Goal: Transaction & Acquisition: Purchase product/service

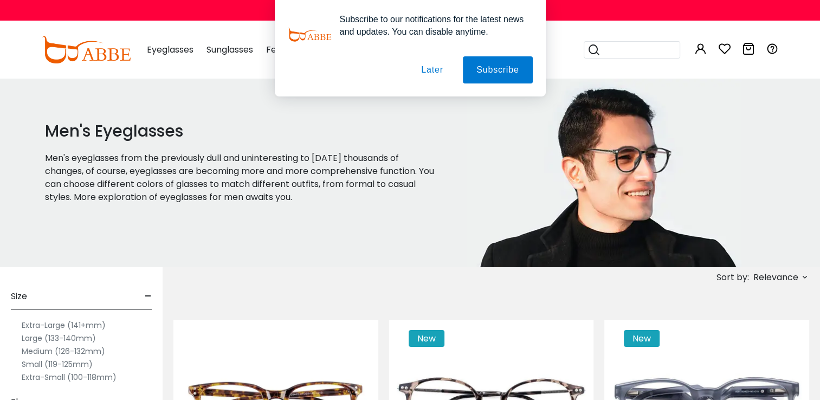
click at [31, 337] on label "Large (133-140mm)" at bounding box center [59, 338] width 74 height 13
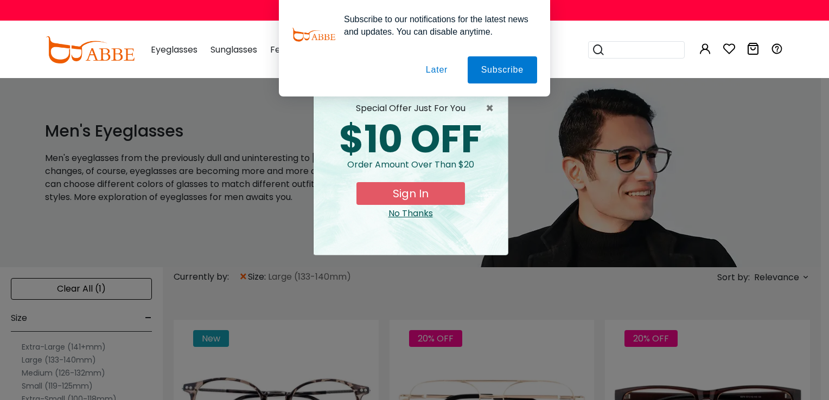
click at [735, 175] on div "× special offer just for you $10 OFF Order amount over than $20 Sign In No Than…" at bounding box center [414, 200] width 829 height 400
click at [438, 71] on button "Later" at bounding box center [436, 69] width 49 height 27
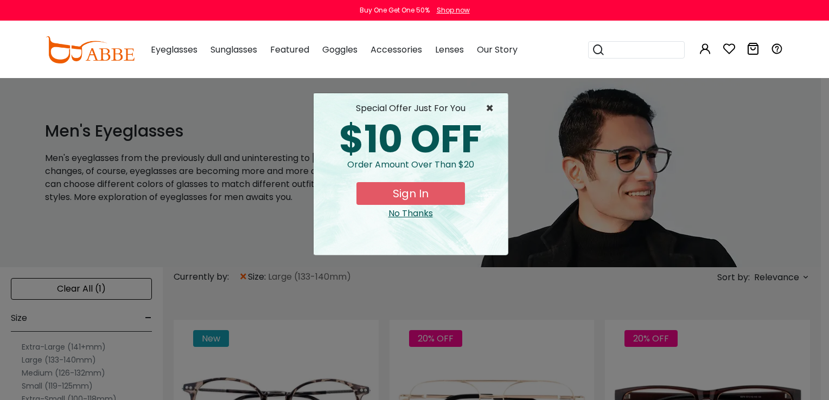
click at [490, 106] on span "×" at bounding box center [492, 108] width 14 height 13
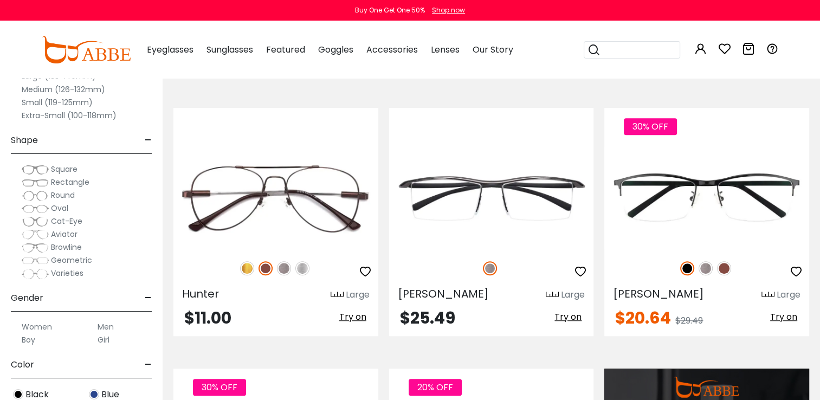
scroll to position [759, 0]
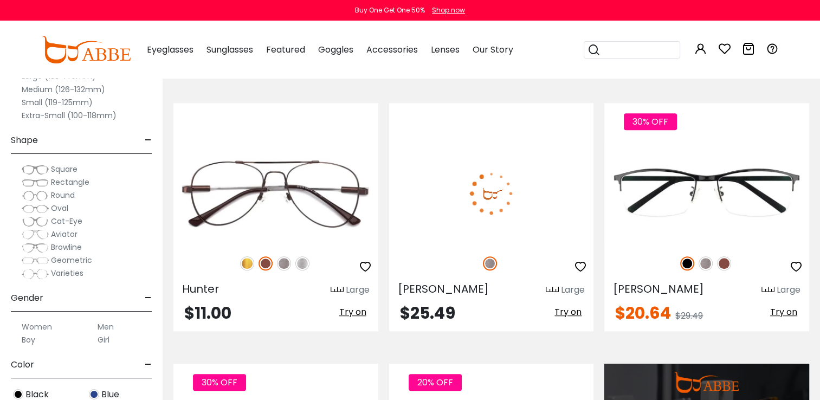
click at [561, 311] on span "Try on" at bounding box center [568, 312] width 27 height 12
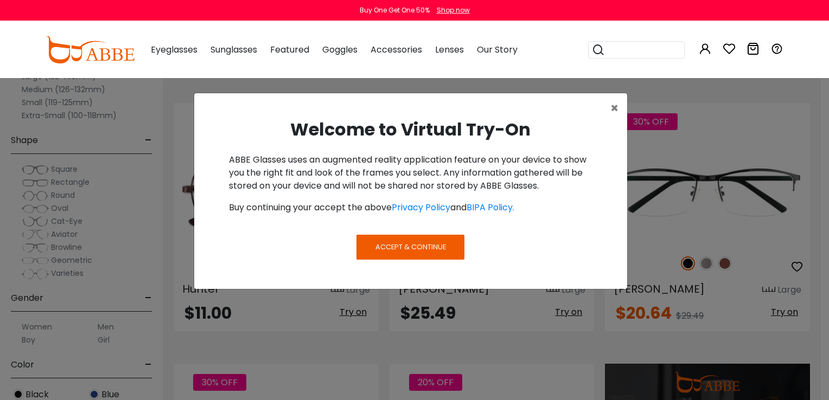
click at [453, 250] on button "Accept & Continue" at bounding box center [409, 247] width 107 height 25
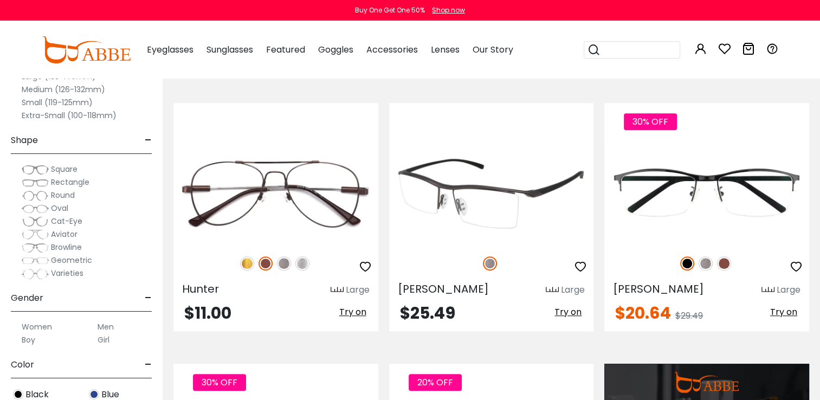
click at [571, 311] on span "Try on" at bounding box center [568, 312] width 27 height 12
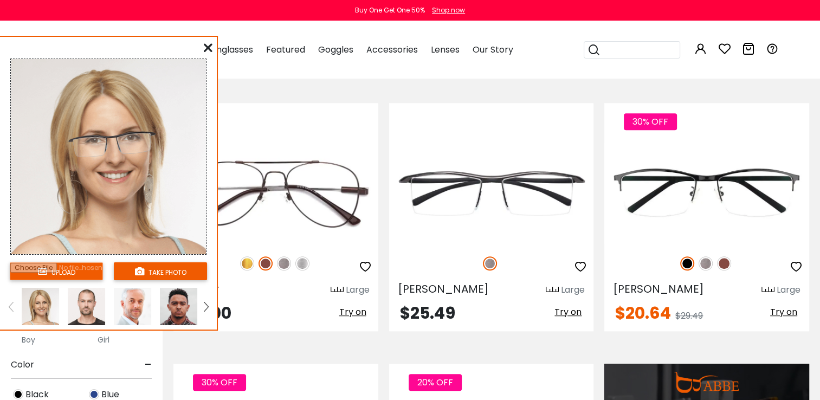
click at [136, 304] on img at bounding box center [132, 306] width 37 height 37
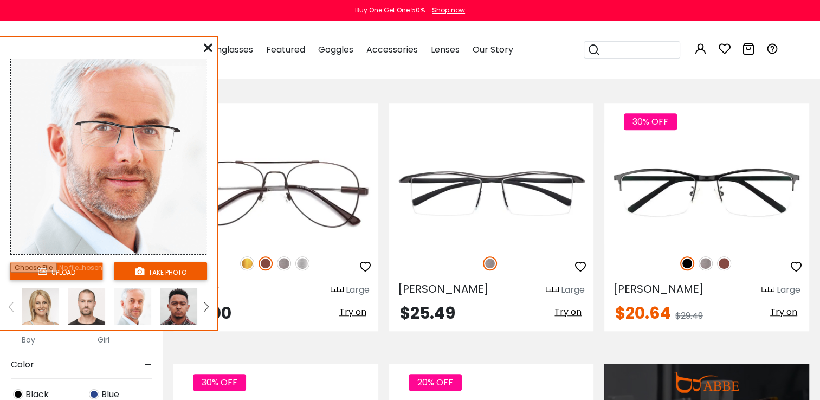
click at [176, 298] on img at bounding box center [178, 306] width 37 height 37
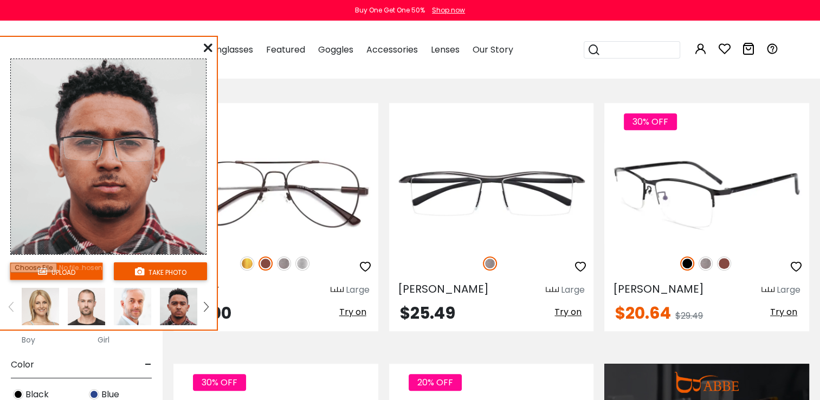
click at [705, 211] on img at bounding box center [707, 193] width 205 height 102
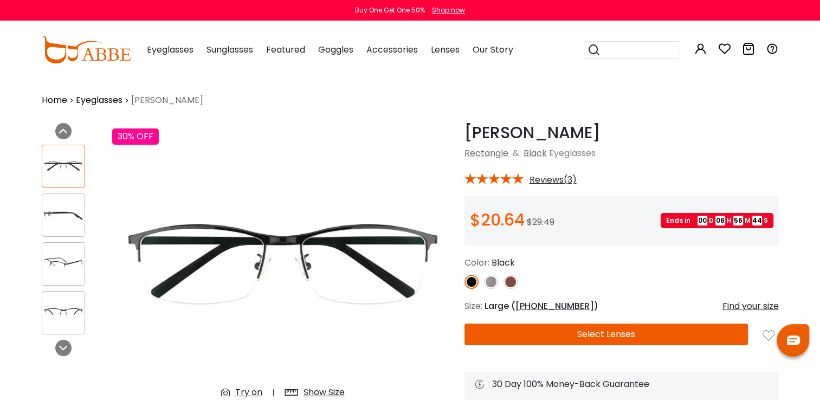
click at [510, 280] on img at bounding box center [511, 282] width 14 height 14
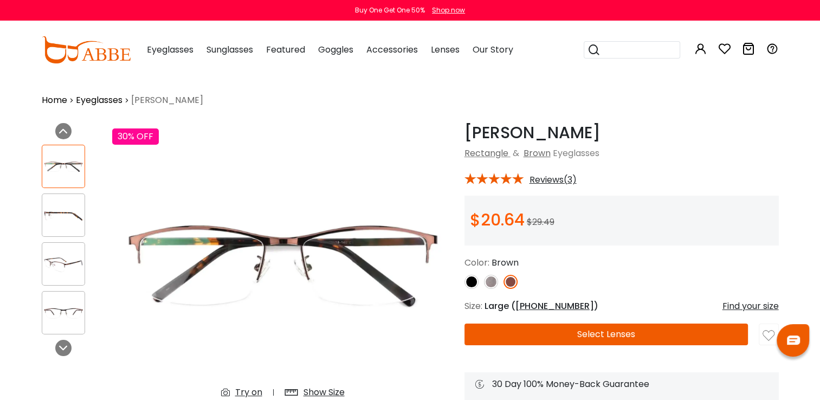
click at [490, 279] on img at bounding box center [491, 282] width 14 height 14
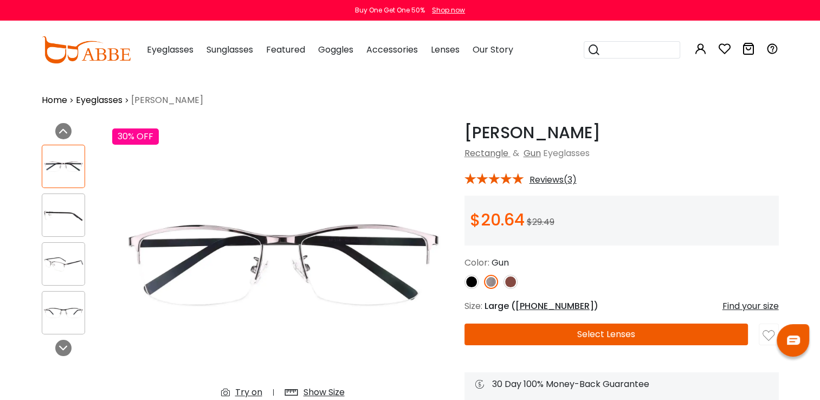
click at [514, 278] on img at bounding box center [511, 282] width 14 height 14
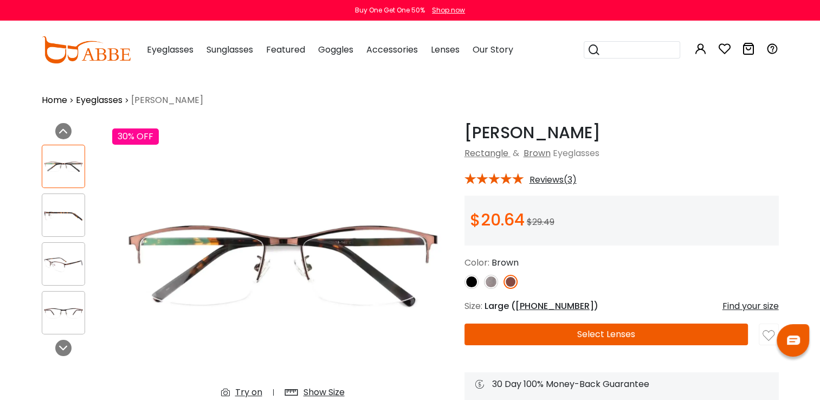
click at [495, 279] on img at bounding box center [491, 282] width 14 height 14
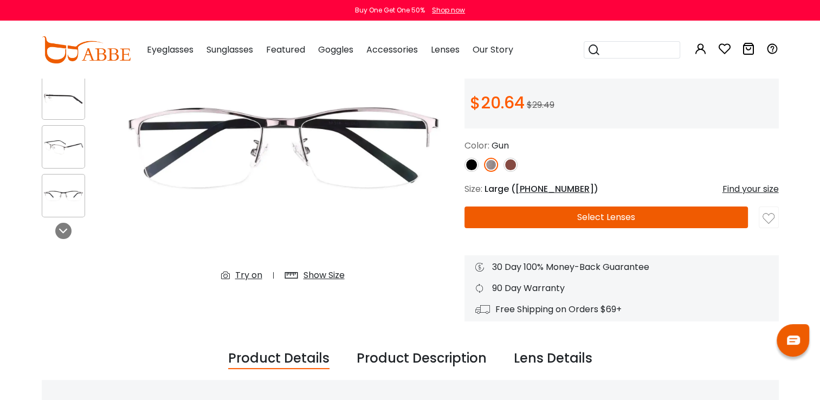
scroll to position [1, 0]
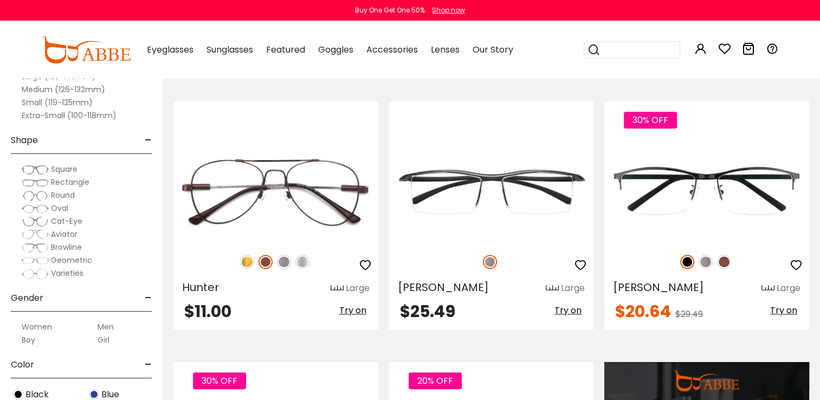
scroll to position [759, 0]
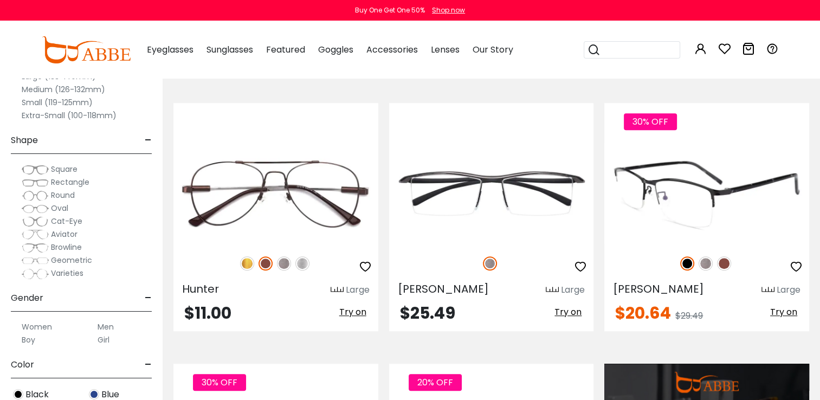
click at [794, 310] on span "Try on" at bounding box center [784, 312] width 27 height 12
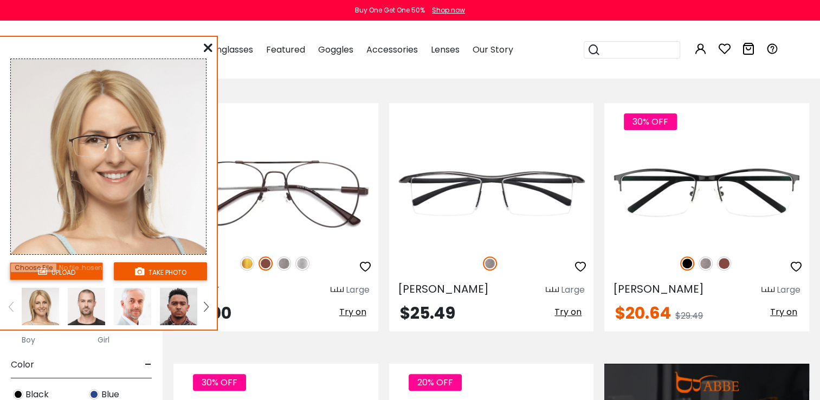
click at [178, 307] on img at bounding box center [178, 306] width 37 height 37
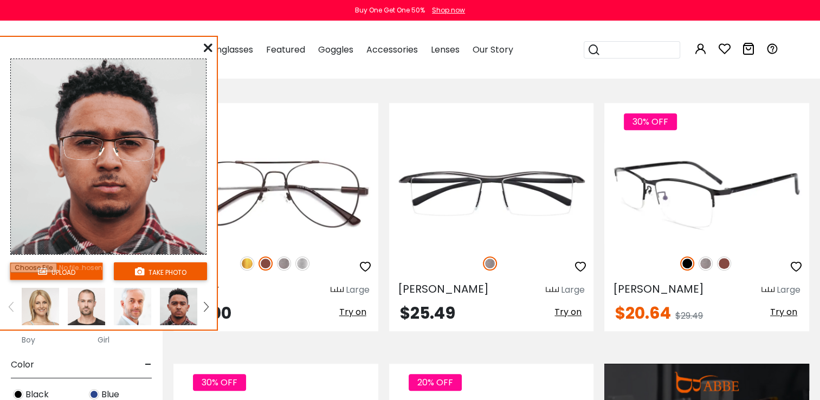
click at [720, 265] on img at bounding box center [724, 264] width 14 height 14
click at [780, 309] on span "Try on" at bounding box center [784, 312] width 27 height 12
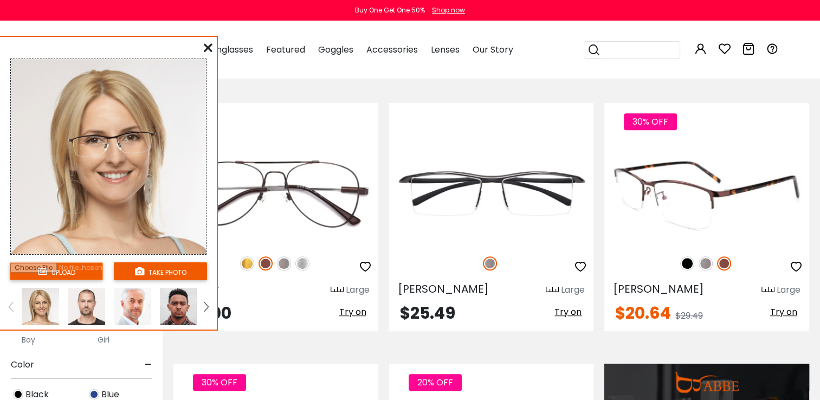
click at [703, 264] on img at bounding box center [706, 264] width 14 height 14
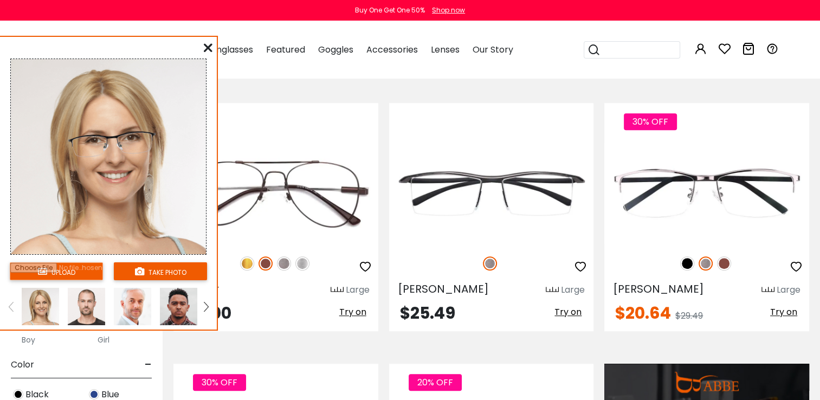
click at [177, 307] on img at bounding box center [178, 306] width 37 height 37
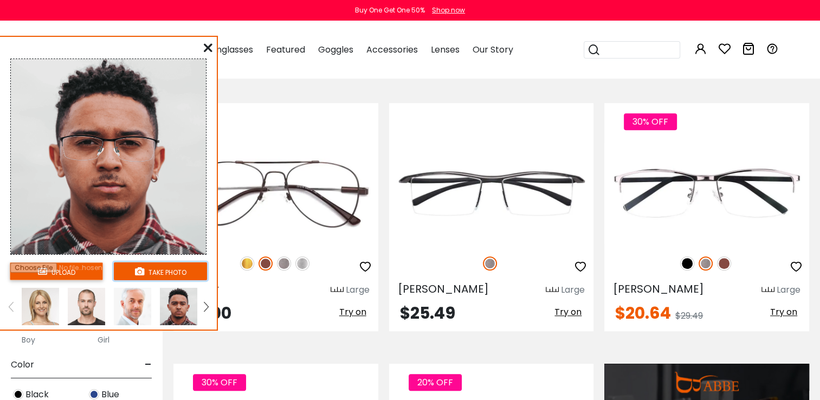
click at [172, 270] on button "take photo" at bounding box center [160, 271] width 93 height 18
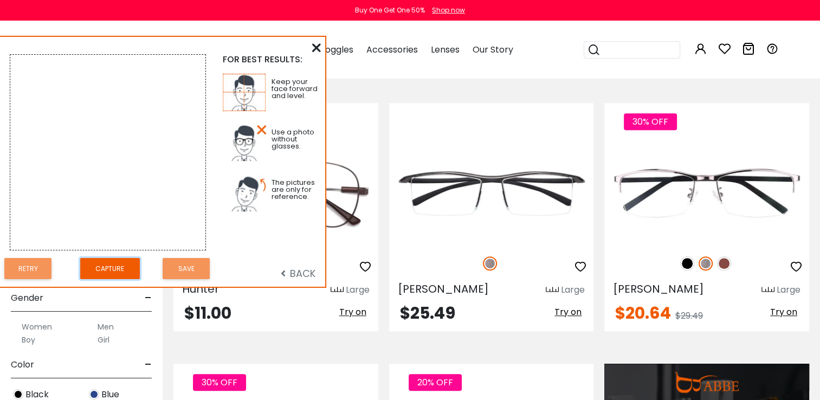
click at [123, 269] on button "Capture" at bounding box center [110, 268] width 60 height 21
click at [36, 265] on button "Retry" at bounding box center [27, 268] width 47 height 21
click at [102, 267] on button "Capture" at bounding box center [110, 268] width 60 height 21
click at [32, 264] on button "Retry" at bounding box center [27, 268] width 47 height 21
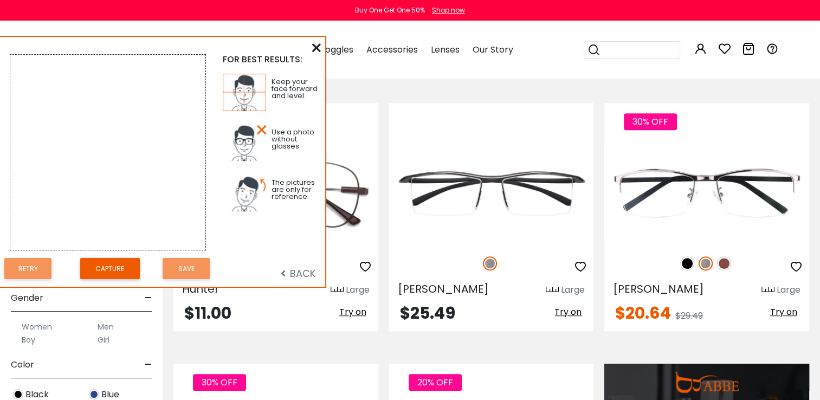
click at [293, 268] on span "BACK" at bounding box center [298, 274] width 35 height 14
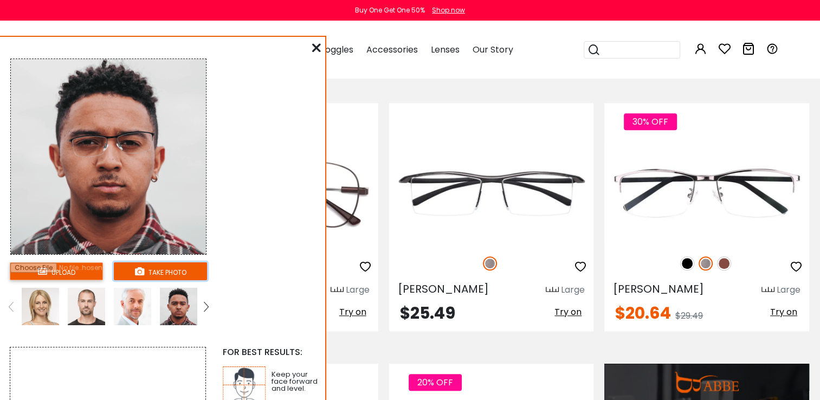
click at [187, 272] on button "take photo" at bounding box center [160, 271] width 93 height 18
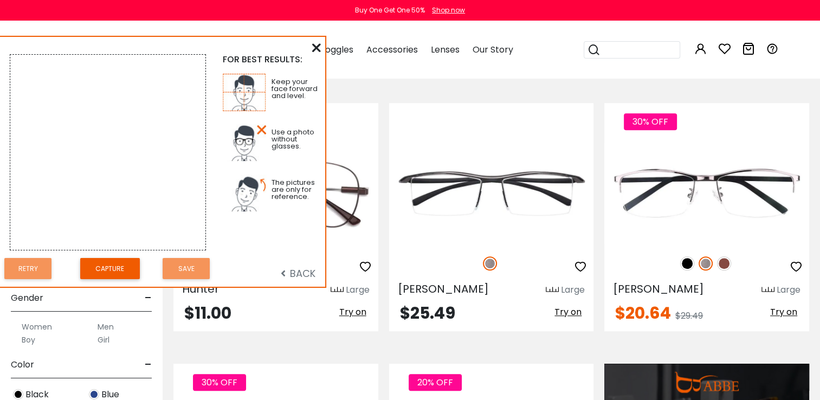
click at [299, 272] on span "BACK" at bounding box center [298, 274] width 35 height 14
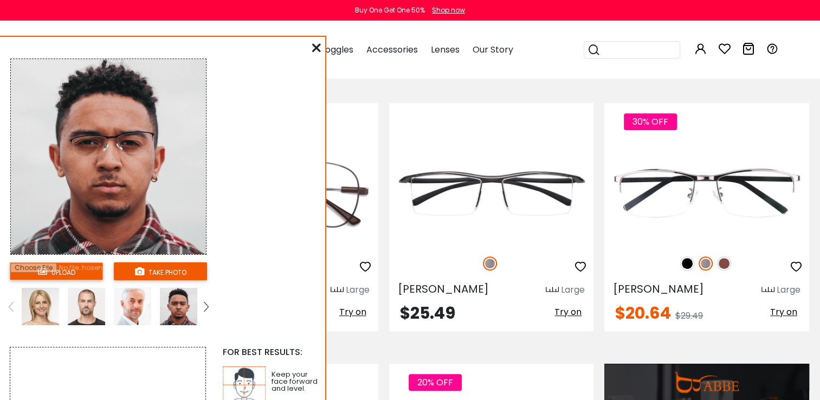
click at [86, 268] on input "file" at bounding box center [56, 271] width 93 height 18
click at [178, 273] on button "take photo" at bounding box center [160, 271] width 93 height 18
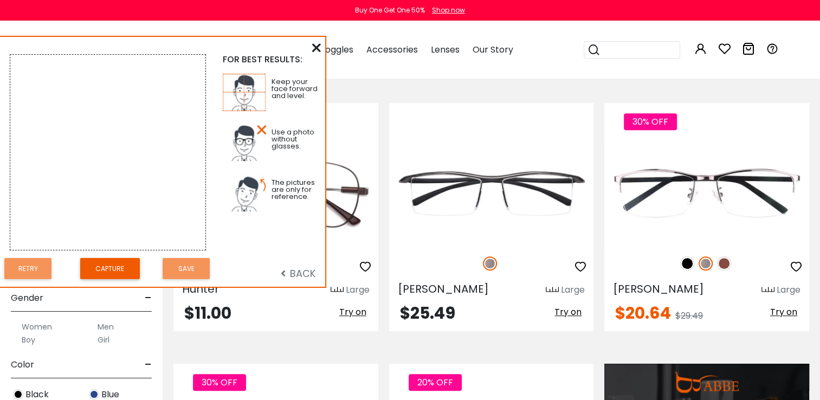
click at [303, 268] on span "BACK" at bounding box center [298, 274] width 35 height 14
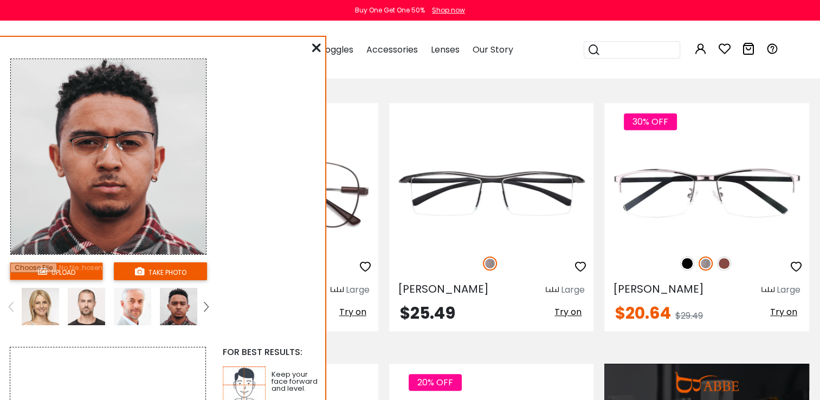
scroll to position [1109, 0]
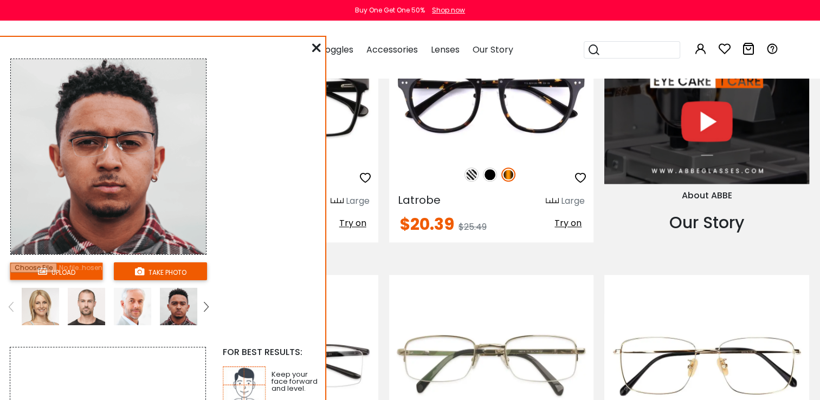
click at [284, 261] on from "upload take photo FOR BEST RESULTS: Keep your face forward and level. Use a pho…" at bounding box center [162, 310] width 325 height 538
click at [325, 383] on div "Keep your face forward and level." at bounding box center [299, 385] width 55 height 37
click at [314, 46] on icon at bounding box center [316, 47] width 9 height 9
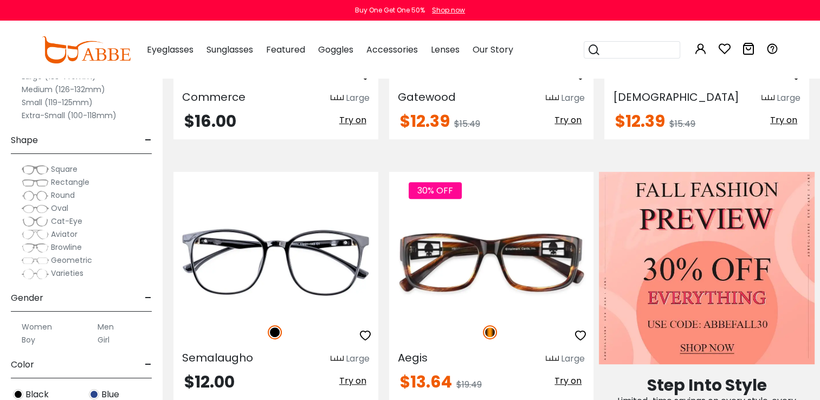
scroll to position [59, 0]
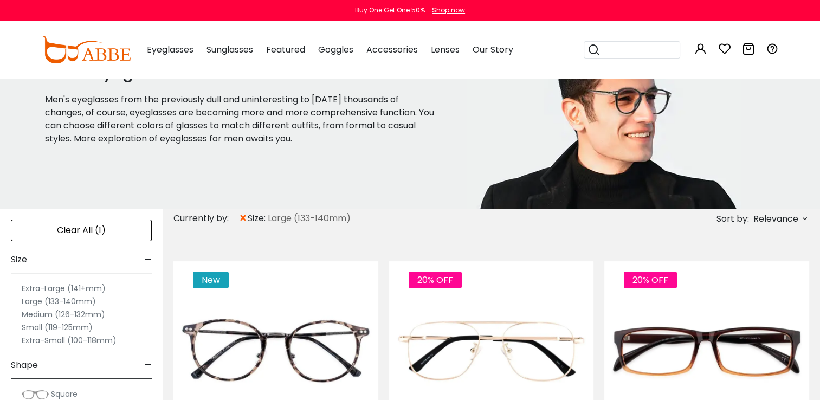
click at [792, 113] on div "Men's Eyeglasses Men's eyeglasses from the previously dull and uninteresting to…" at bounding box center [410, 114] width 820 height 190
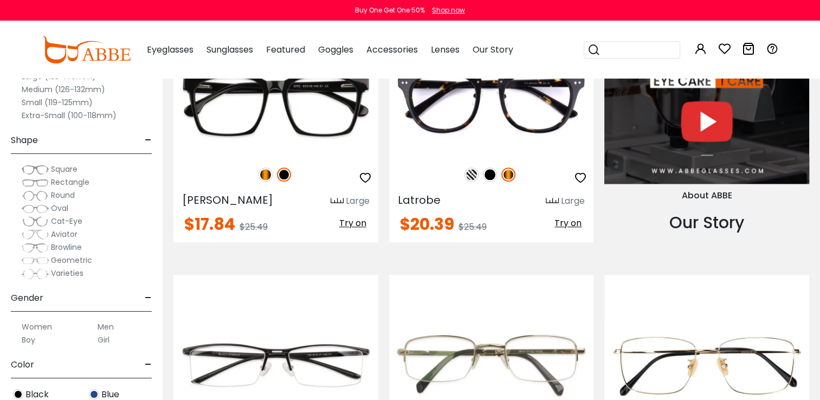
scroll to position [1459, 0]
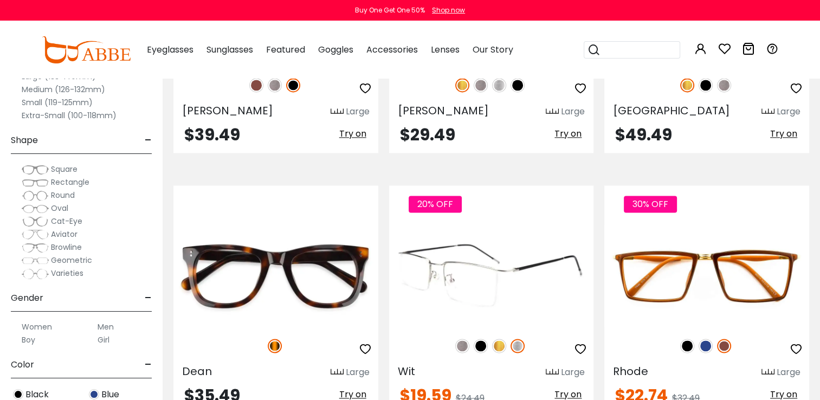
click at [564, 389] on span "Try on" at bounding box center [568, 394] width 27 height 12
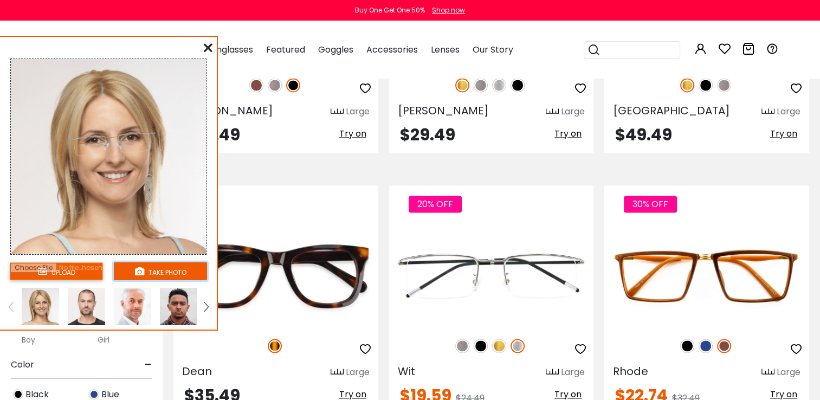
click at [173, 268] on button "take photo" at bounding box center [160, 271] width 93 height 18
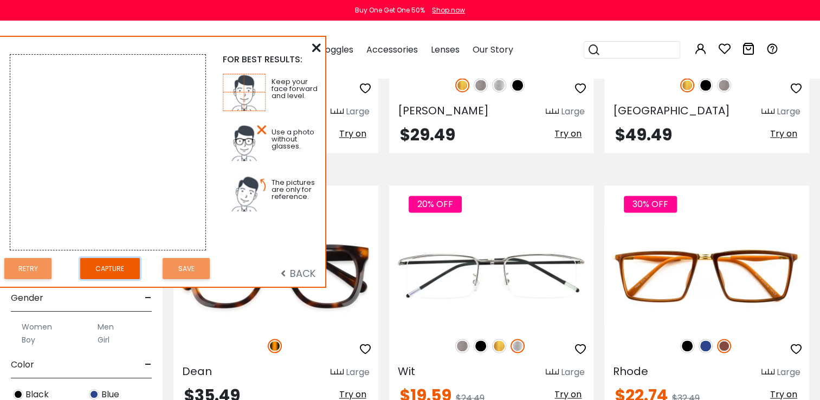
click at [101, 265] on button "Capture" at bounding box center [110, 268] width 60 height 21
click at [16, 57] on img at bounding box center [107, 152] width 195 height 195
click at [102, 97] on img at bounding box center [107, 152] width 195 height 195
click at [304, 267] on span "BACK" at bounding box center [298, 274] width 35 height 14
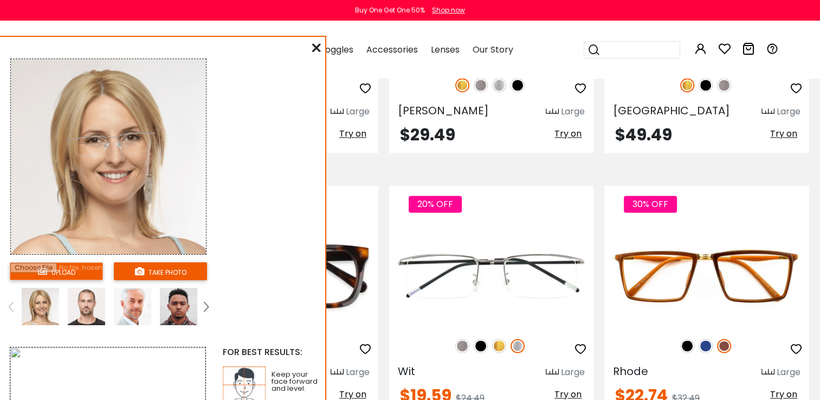
click at [205, 308] on img at bounding box center [206, 307] width 4 height 10
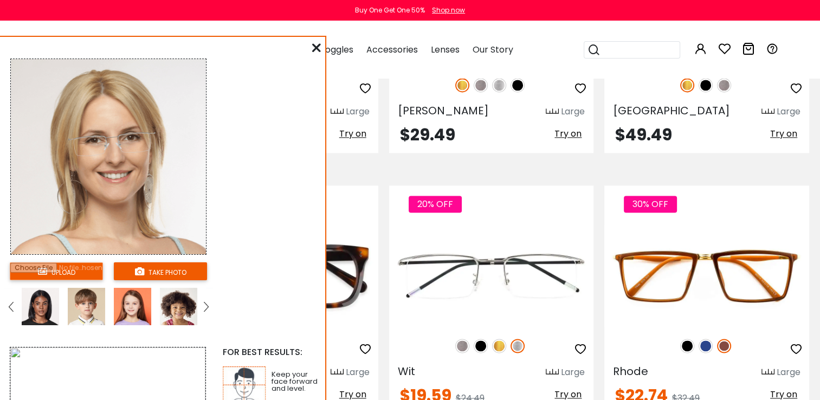
click at [205, 308] on img at bounding box center [206, 307] width 4 height 10
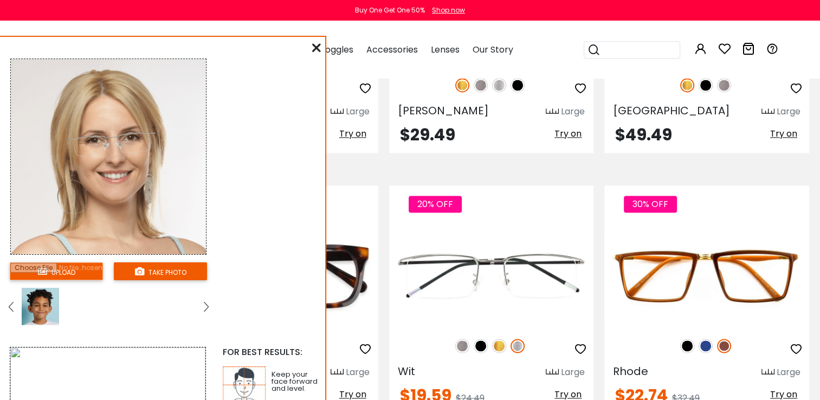
click at [13, 303] on link at bounding box center [11, 306] width 14 height 37
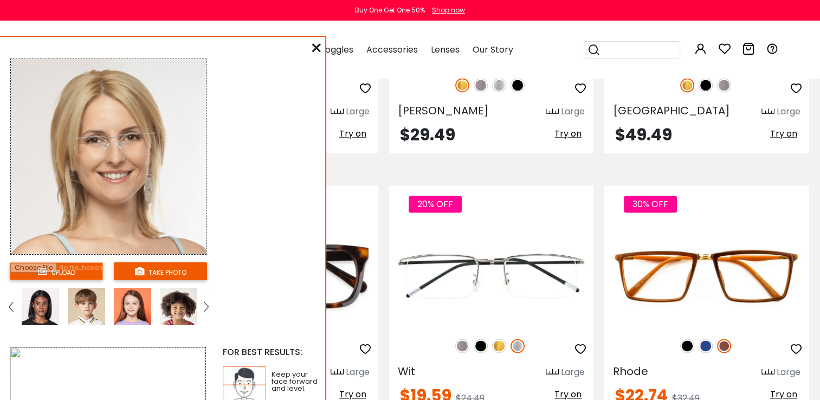
click at [13, 303] on link at bounding box center [11, 306] width 14 height 37
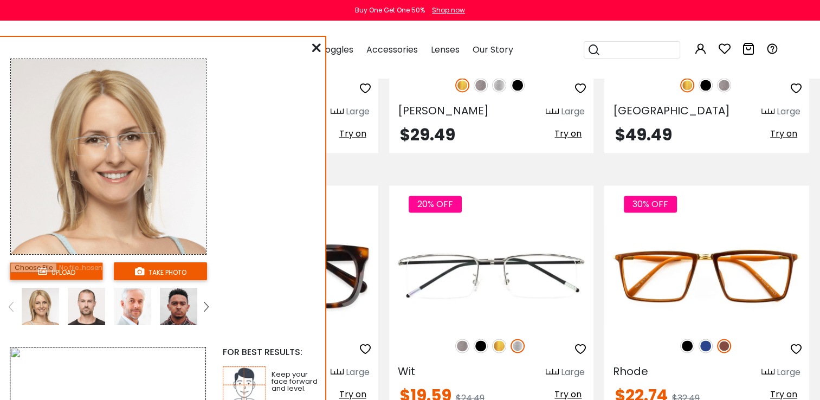
click at [13, 303] on link at bounding box center [11, 306] width 14 height 37
click at [161, 267] on button "take photo" at bounding box center [160, 271] width 93 height 18
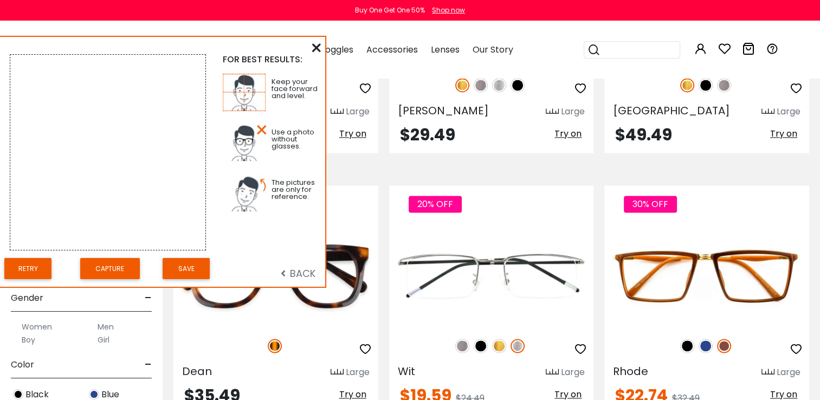
click at [311, 47] on div "FOR BEST RESULTS: Keep your face forward and level. Use a photo without glasses…" at bounding box center [162, 162] width 325 height 250
click at [318, 43] on icon at bounding box center [316, 47] width 9 height 9
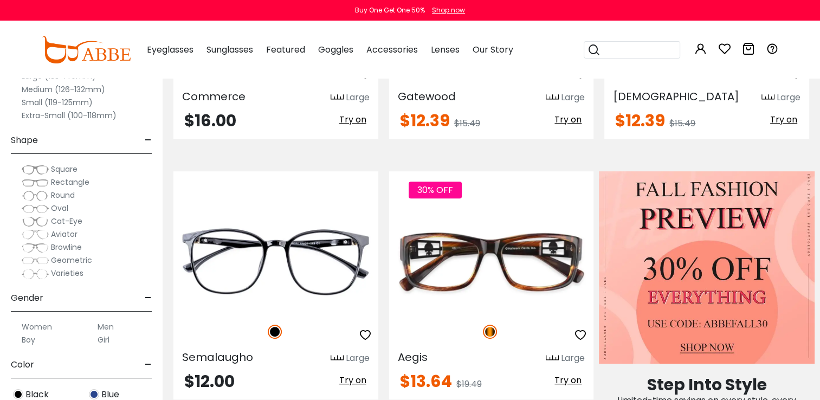
scroll to position [59, 0]
